Goal: Information Seeking & Learning: Learn about a topic

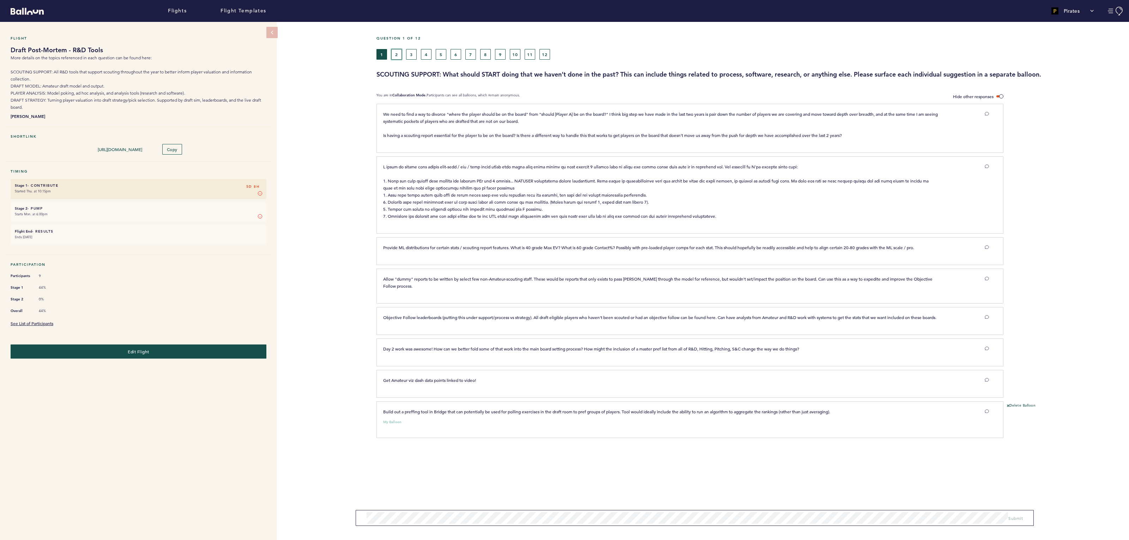
click at [394, 56] on button "2" at bounding box center [396, 54] width 11 height 11
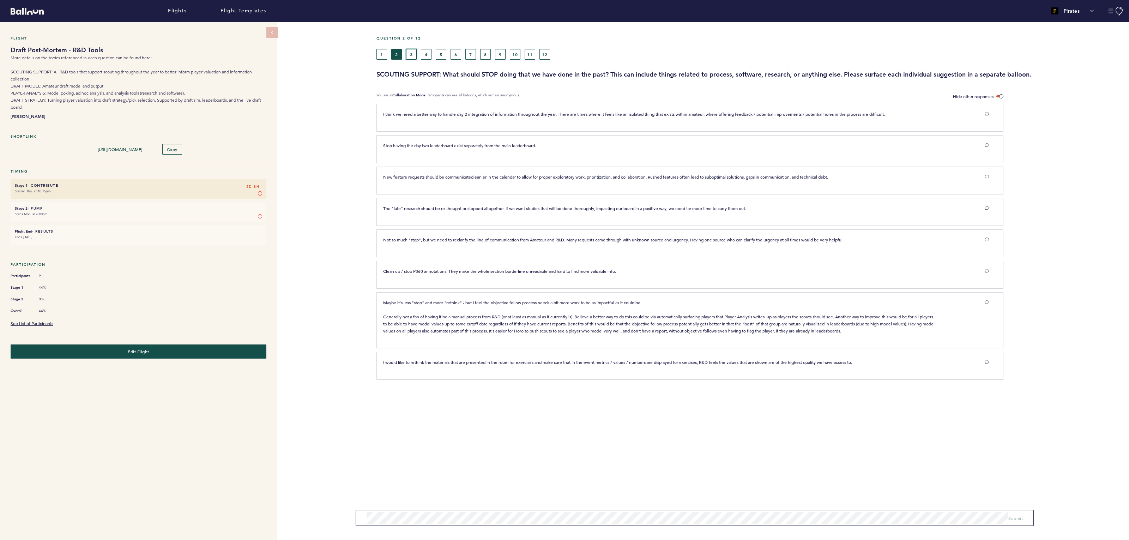
click at [413, 53] on button "3" at bounding box center [411, 54] width 11 height 11
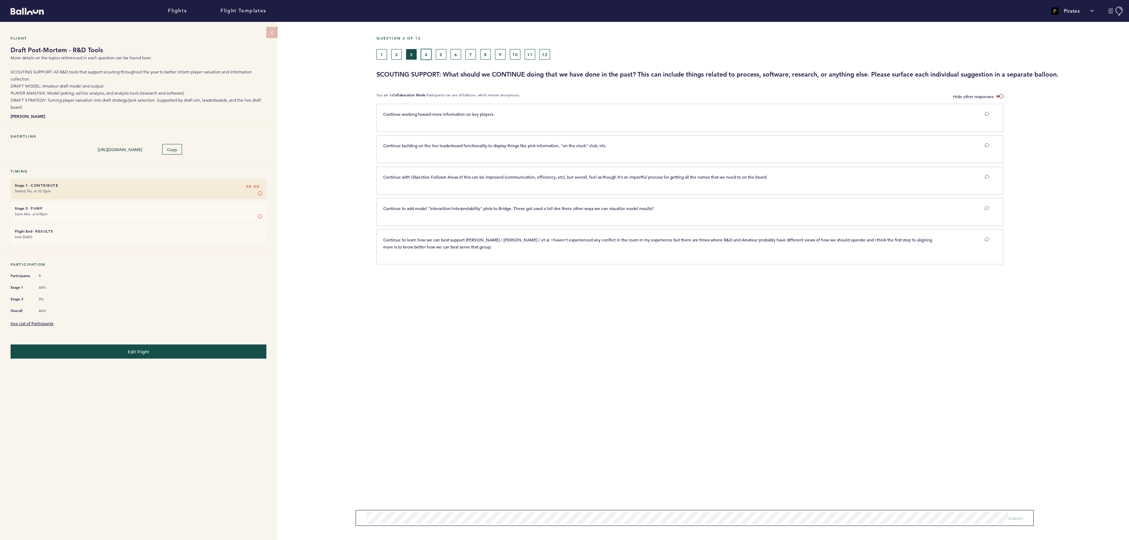
click at [428, 55] on button "4" at bounding box center [426, 54] width 11 height 11
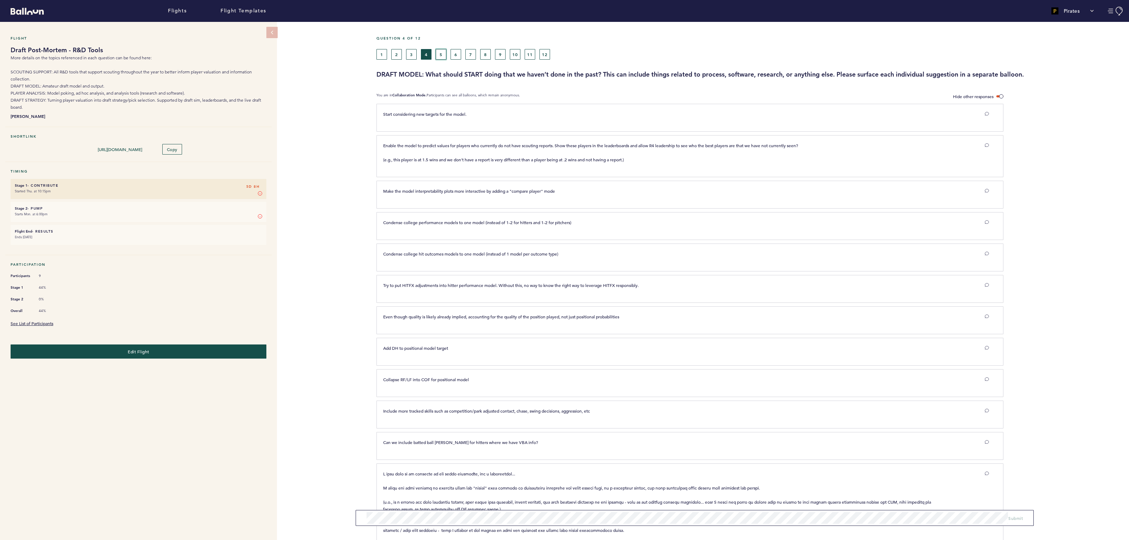
click at [440, 55] on button "5" at bounding box center [441, 54] width 11 height 11
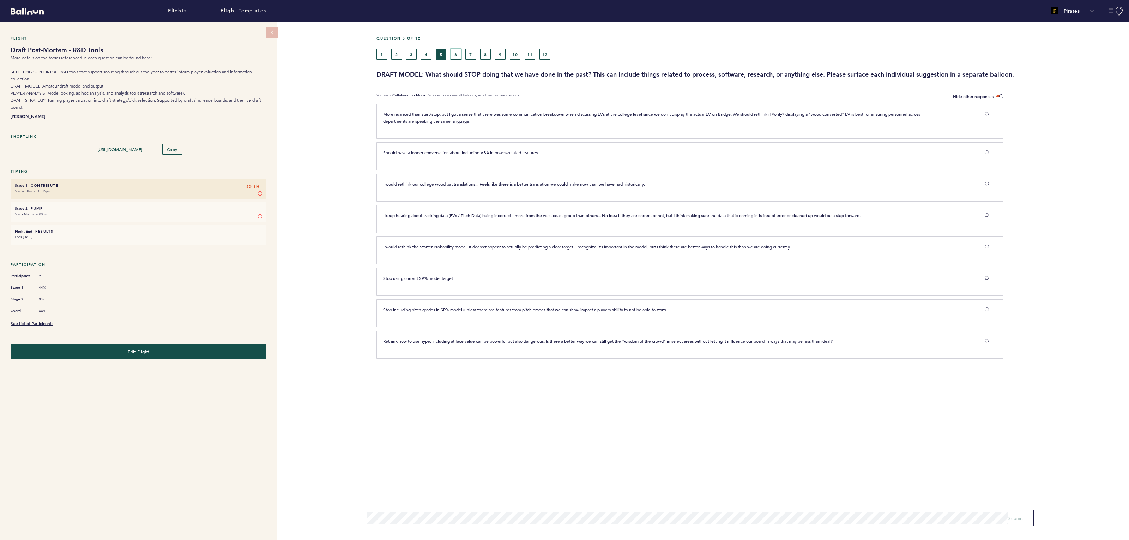
click at [452, 53] on button "6" at bounding box center [455, 54] width 11 height 11
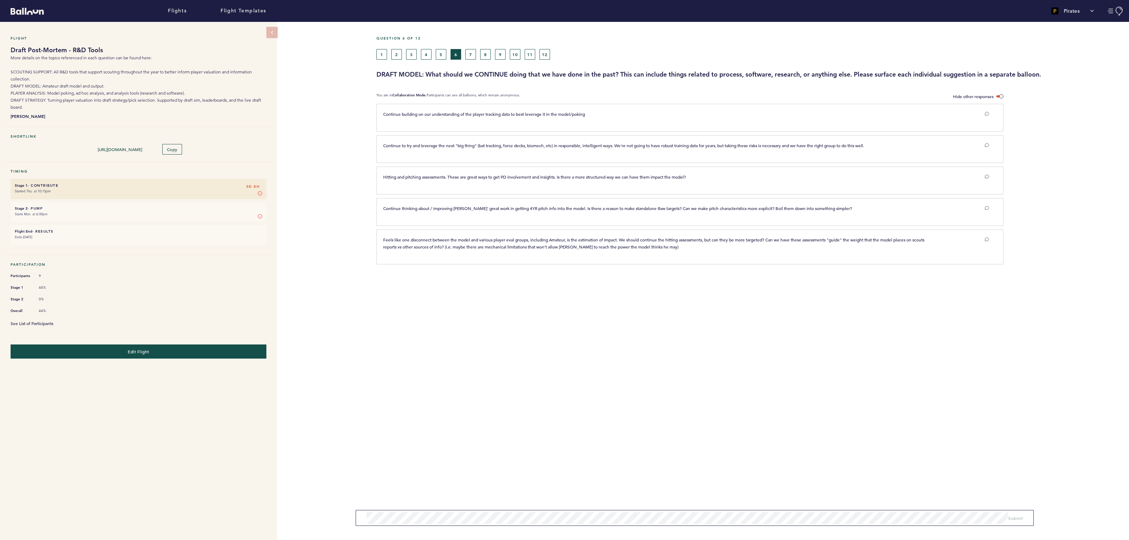
click at [40, 320] on link "See List of Participants" at bounding box center [32, 323] width 43 height 6
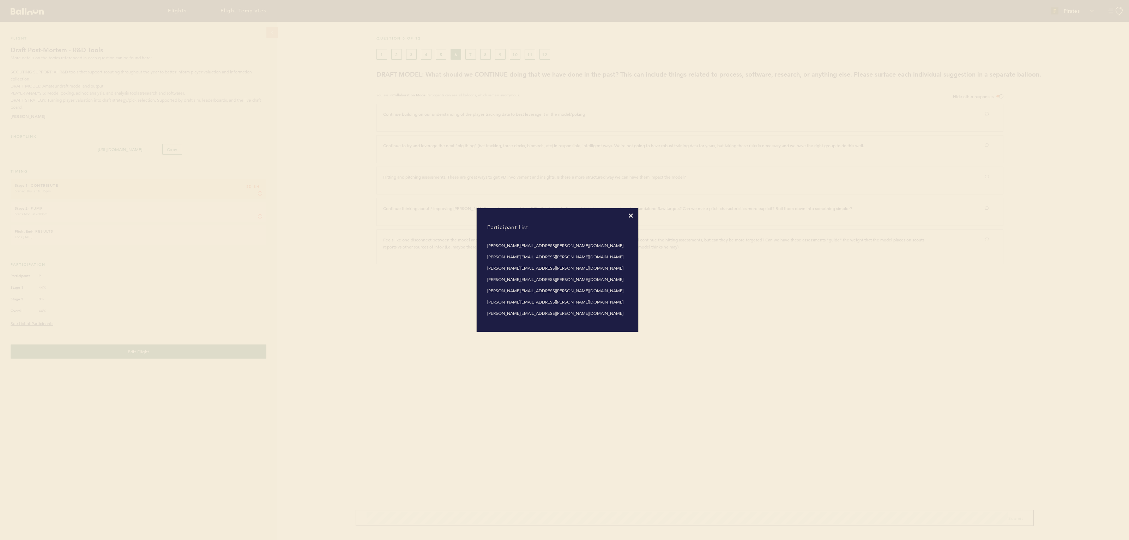
click at [631, 216] on icon at bounding box center [631, 215] width 4 height 4
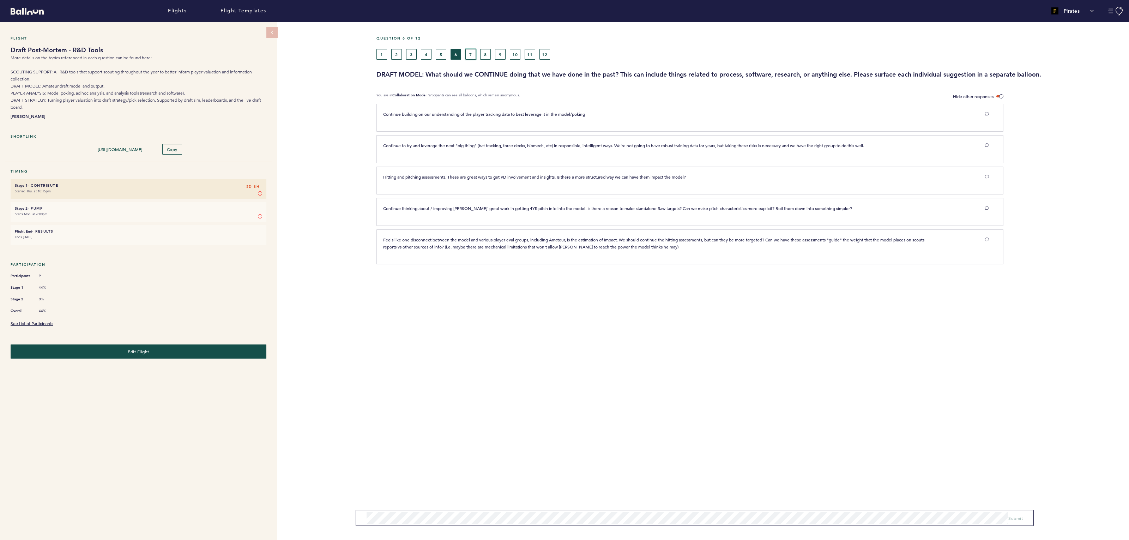
click at [467, 52] on button "7" at bounding box center [470, 54] width 11 height 11
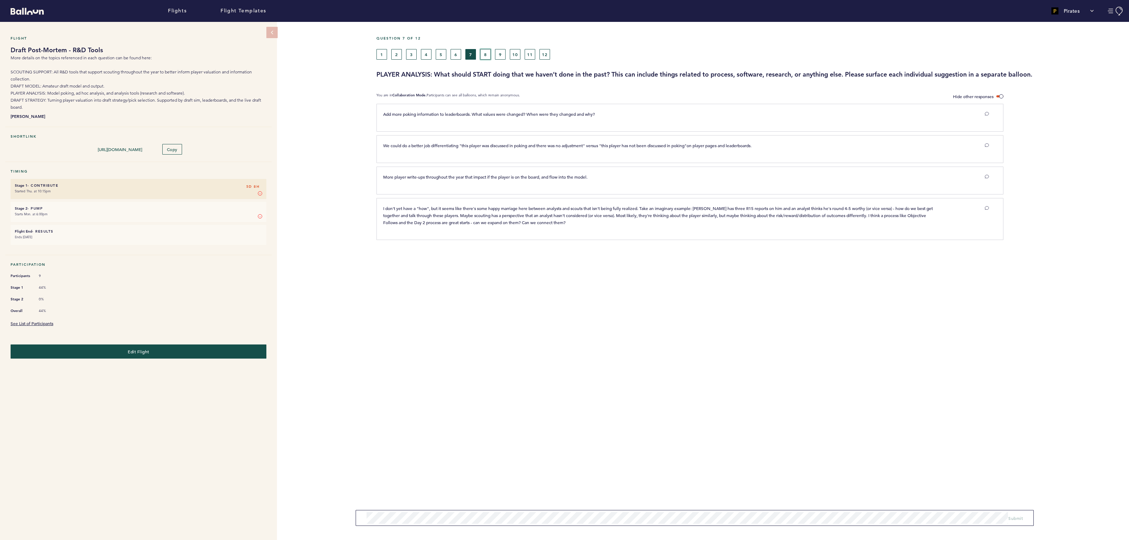
click at [484, 51] on button "8" at bounding box center [485, 54] width 11 height 11
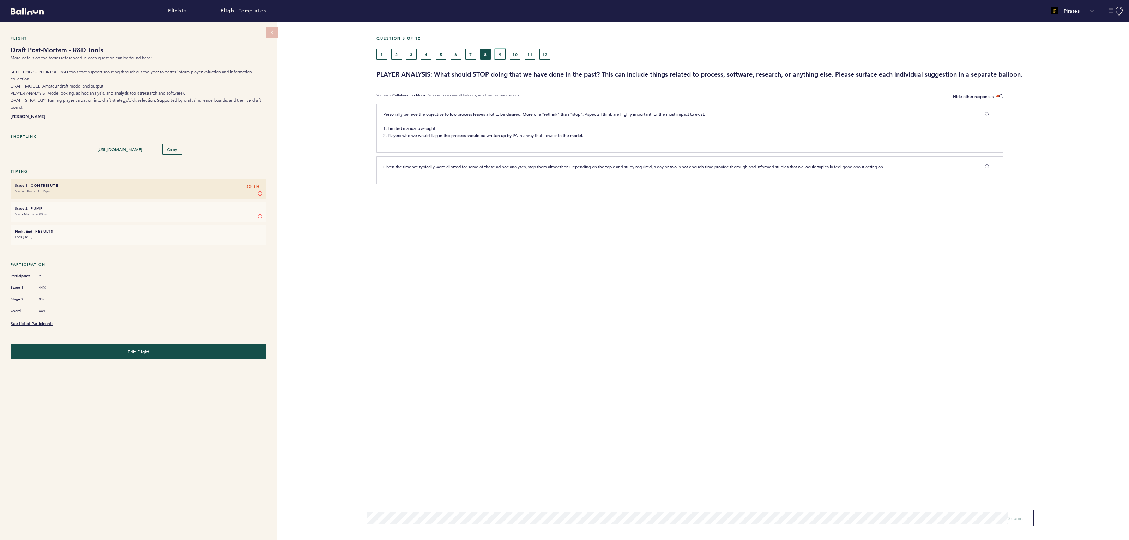
click at [495, 53] on button "9" at bounding box center [500, 54] width 11 height 11
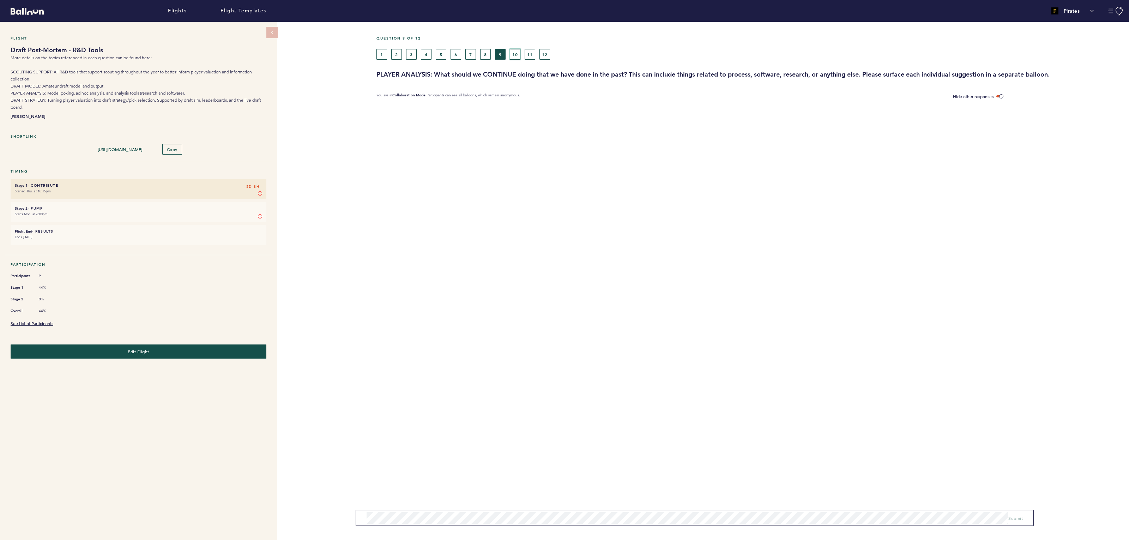
click at [515, 51] on button "10" at bounding box center [515, 54] width 11 height 11
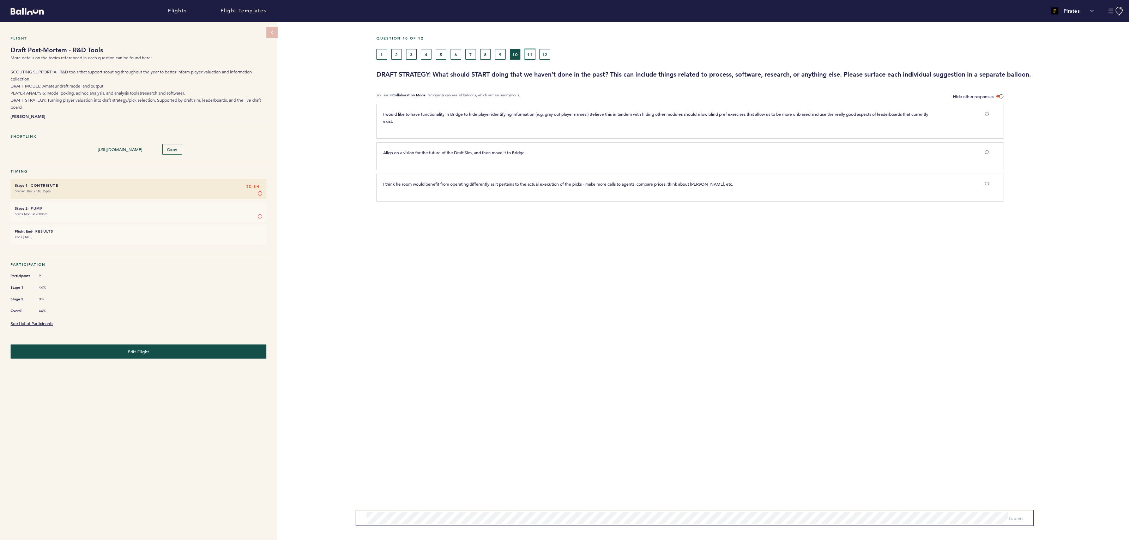
click at [532, 54] on button "11" at bounding box center [530, 54] width 11 height 11
click at [541, 53] on button "12" at bounding box center [544, 54] width 11 height 11
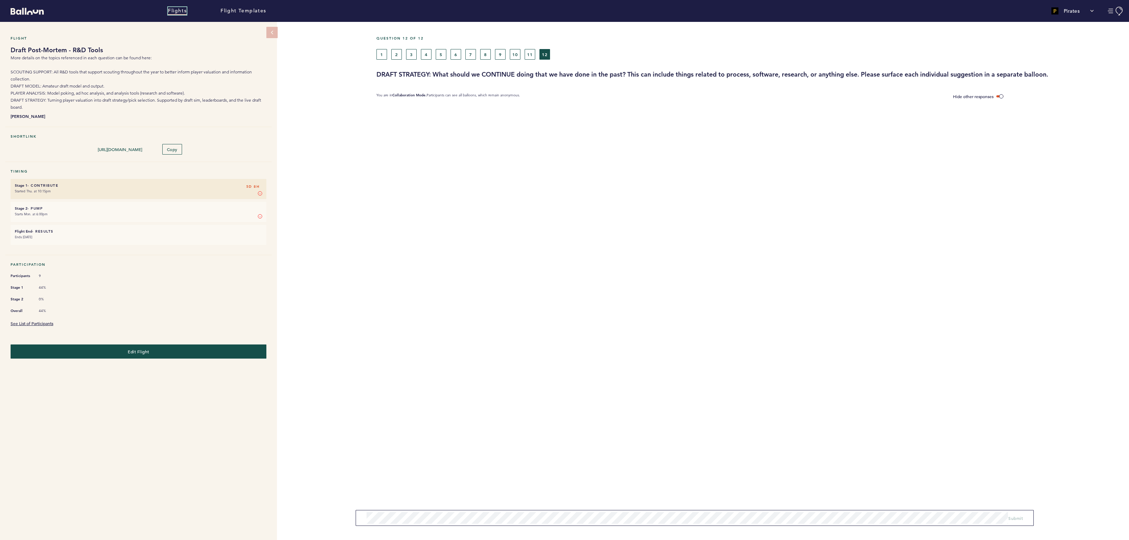
click at [173, 11] on link "Flights" at bounding box center [177, 11] width 19 height 8
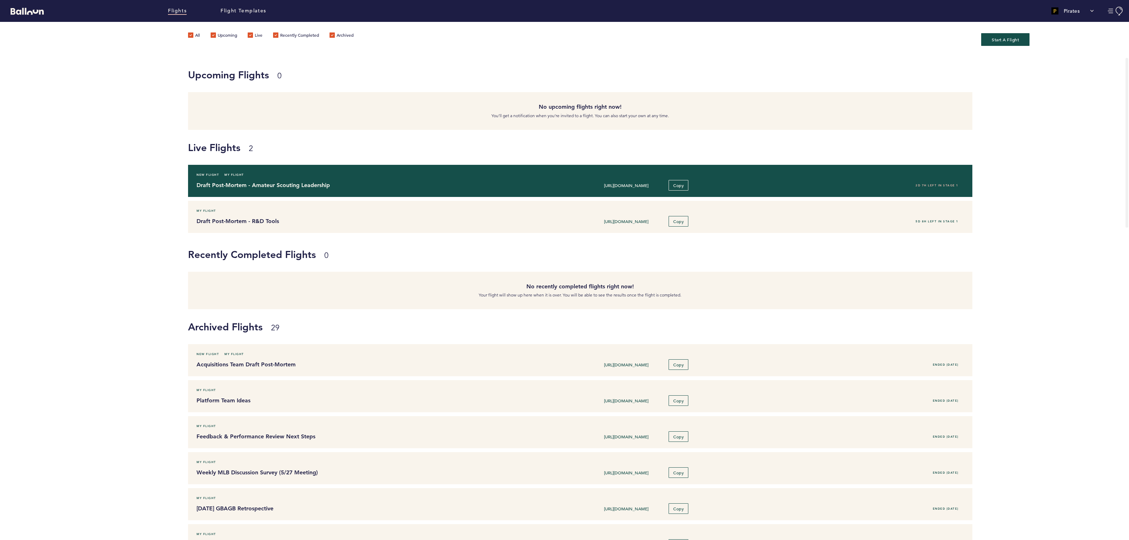
click at [304, 188] on h4 "Draft Post-Mortem - Amateur Scouting Leadership" at bounding box center [352, 185] width 313 height 8
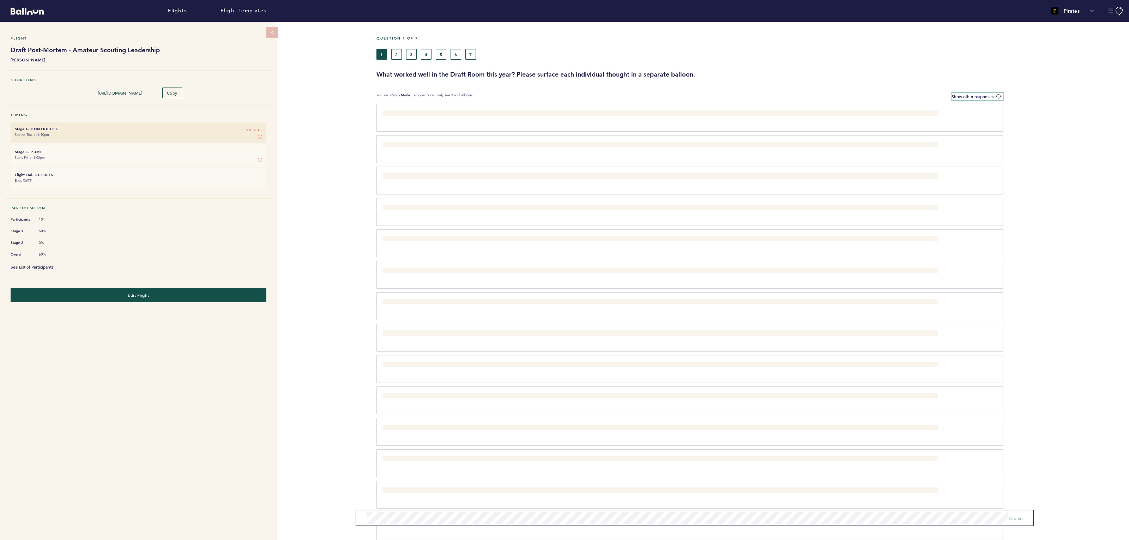
click at [997, 93] on label "Show other responses" at bounding box center [977, 96] width 52 height 7
click at [0, 0] on input "Show other responses" at bounding box center [0, 0] width 0 height 0
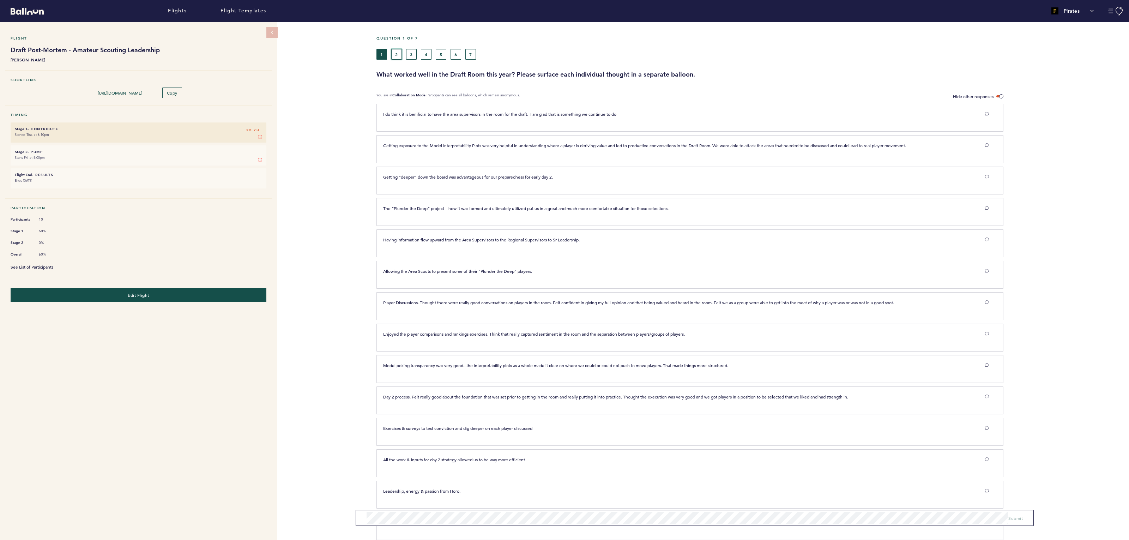
click at [397, 56] on button "2" at bounding box center [396, 54] width 11 height 11
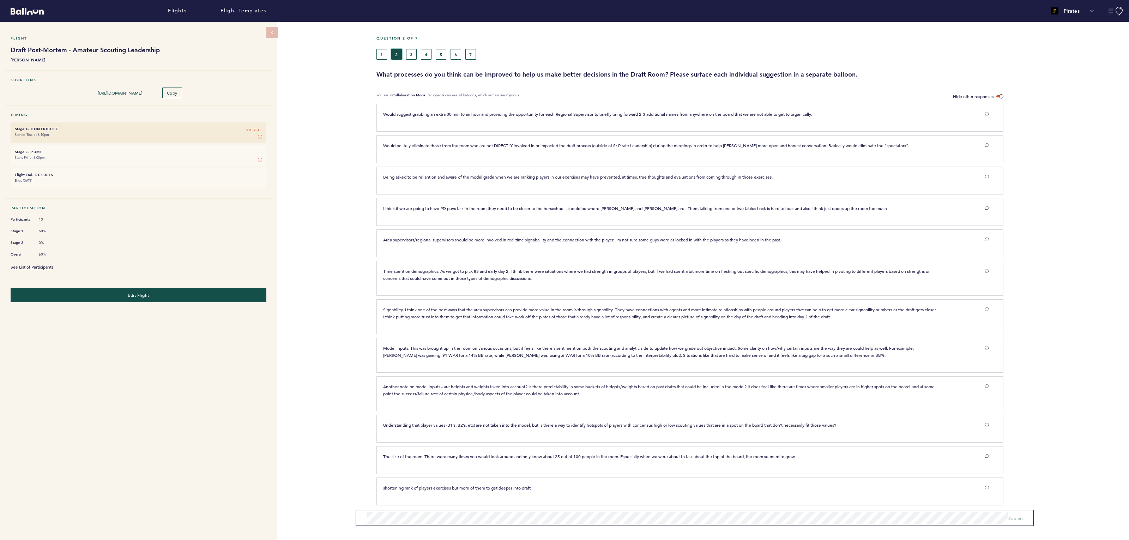
scroll to position [5, 0]
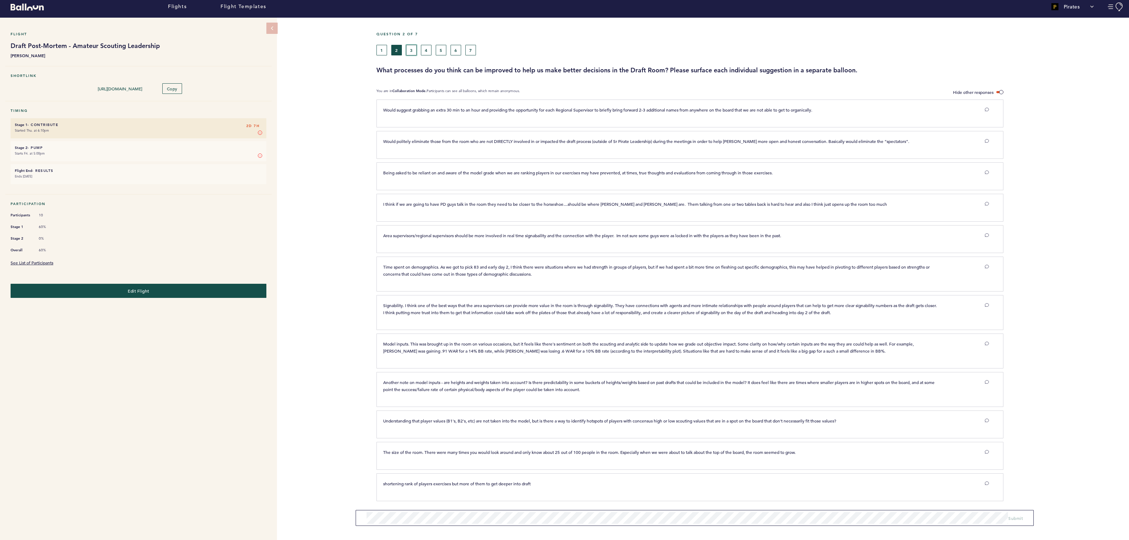
click at [412, 51] on button "3" at bounding box center [411, 50] width 11 height 11
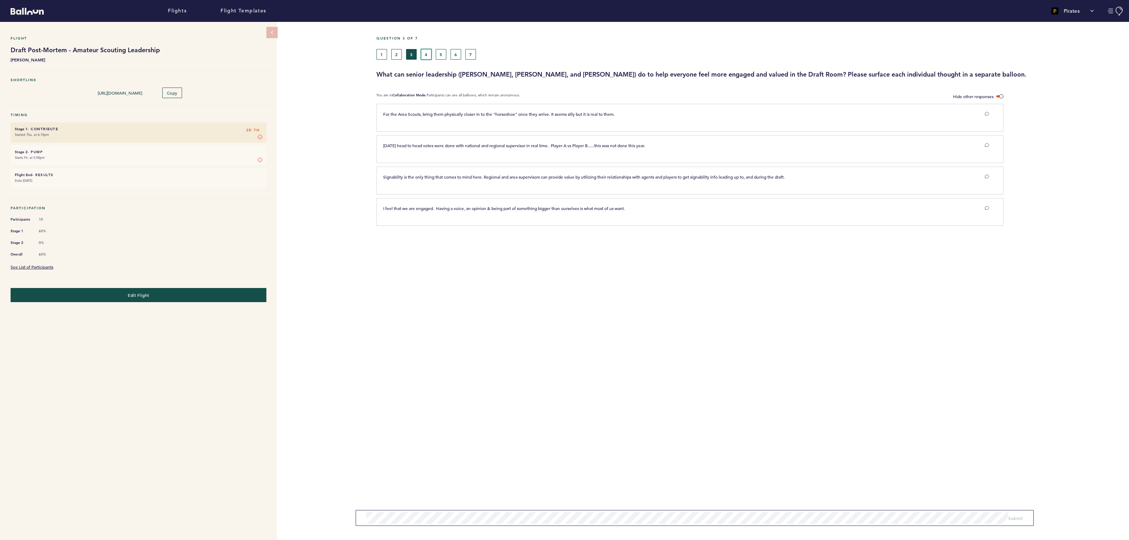
click at [429, 52] on button "4" at bounding box center [426, 54] width 11 height 11
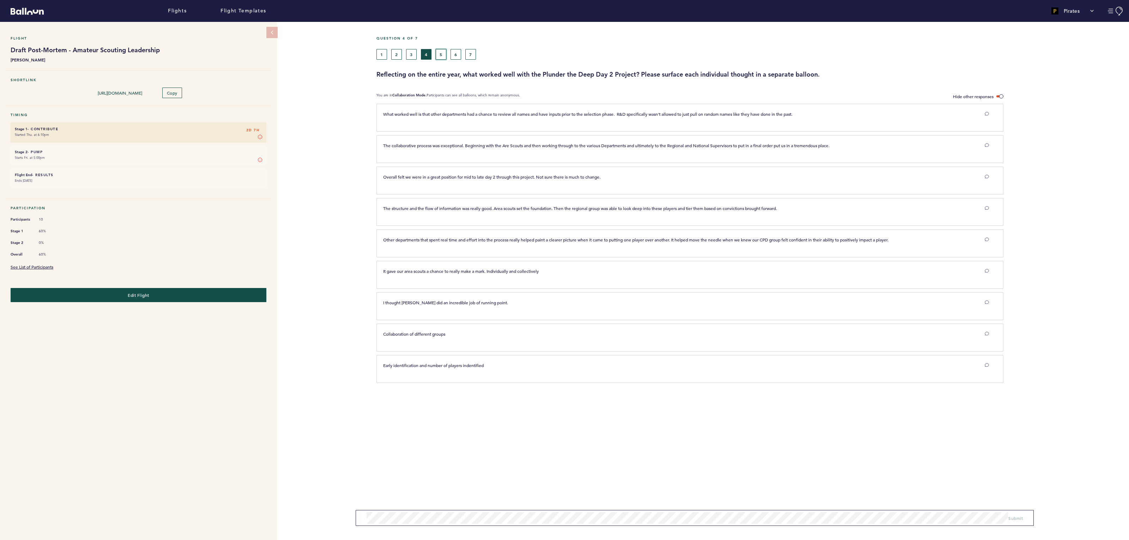
click at [444, 54] on button "5" at bounding box center [441, 54] width 11 height 11
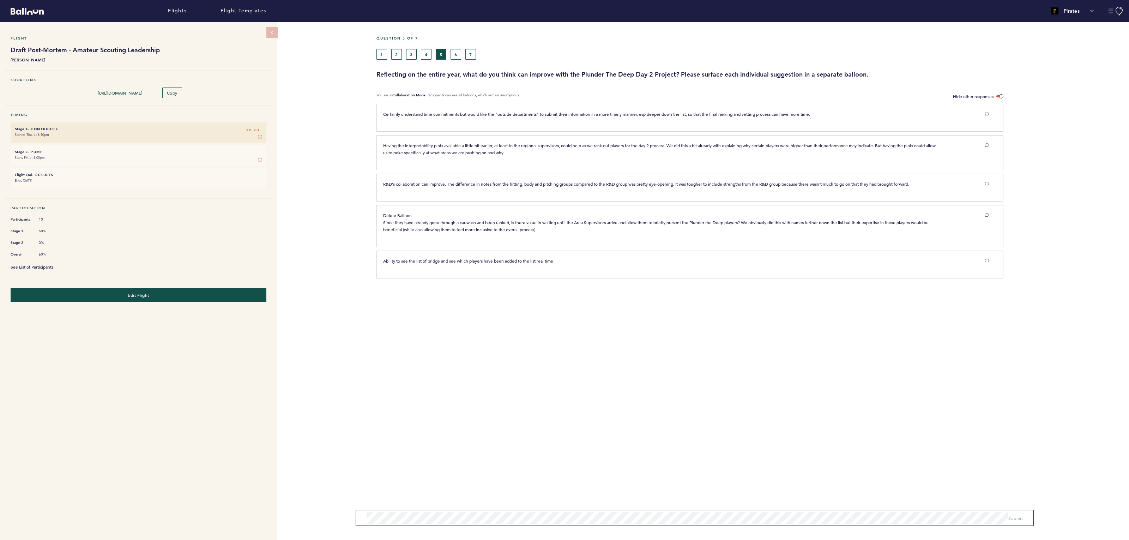
click at [386, 221] on span "Delete Balloon Since they have already gone through a car-wash and been ranked,…" at bounding box center [656, 222] width 546 height 20
click at [459, 53] on button "6" at bounding box center [455, 54] width 11 height 11
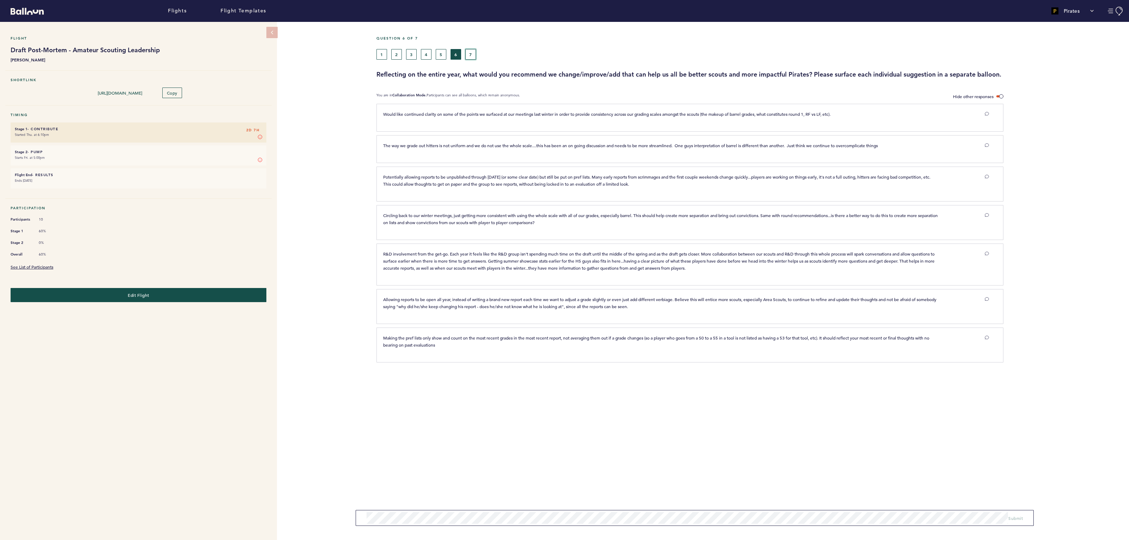
click at [473, 54] on button "7" at bounding box center [470, 54] width 11 height 11
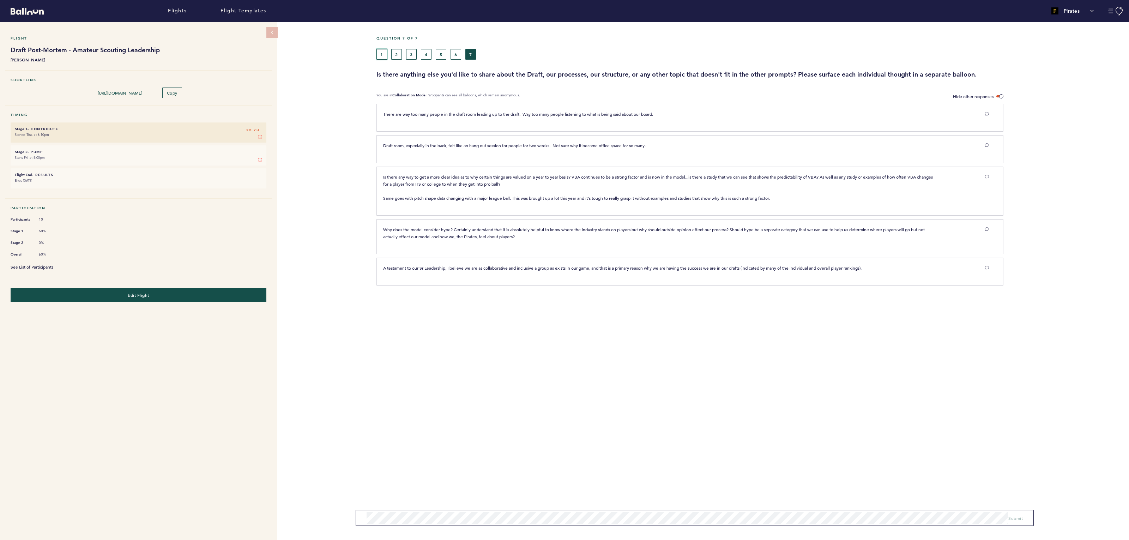
click at [380, 58] on button "1" at bounding box center [381, 54] width 11 height 11
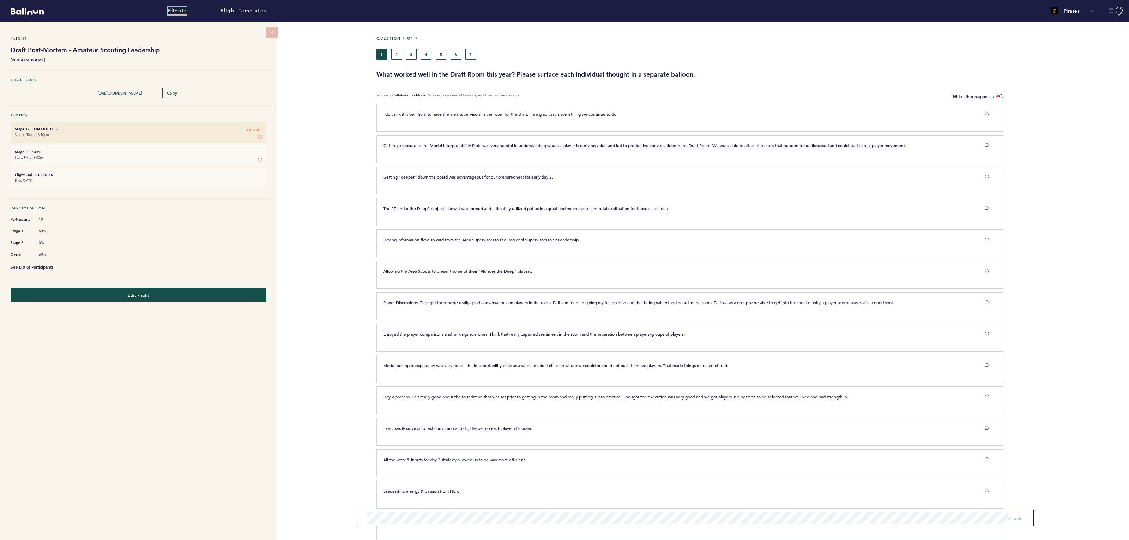
click at [182, 11] on link "Flights" at bounding box center [177, 11] width 19 height 8
